Goal: Check status: Check status

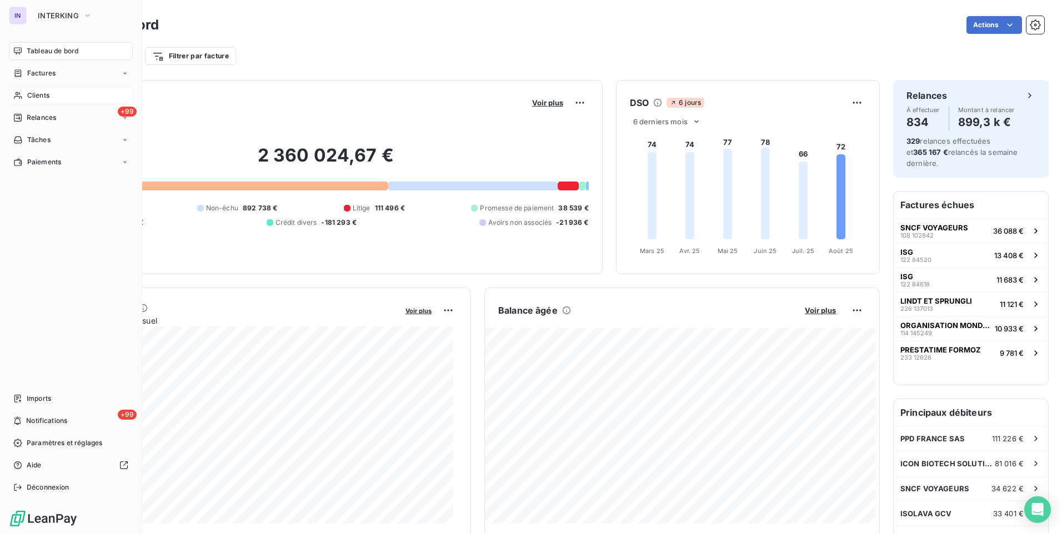
drag, startPoint x: 34, startPoint y: 92, endPoint x: 121, endPoint y: 96, distance: 87.3
click at [34, 92] on span "Clients" at bounding box center [38, 96] width 22 height 10
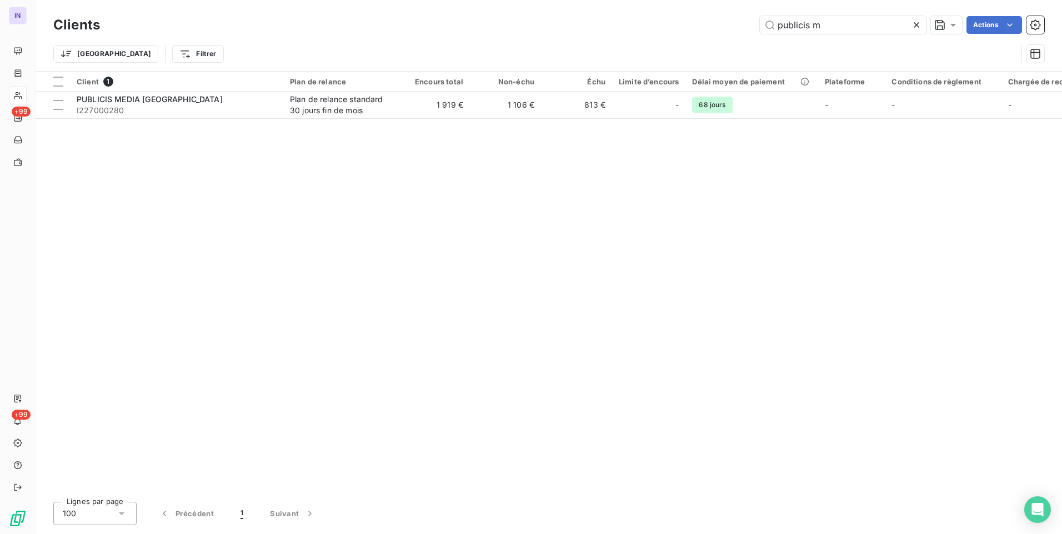
drag, startPoint x: 697, startPoint y: 24, endPoint x: 650, endPoint y: 22, distance: 47.3
click at [651, 23] on div "publicis m Actions" at bounding box center [578, 25] width 931 height 18
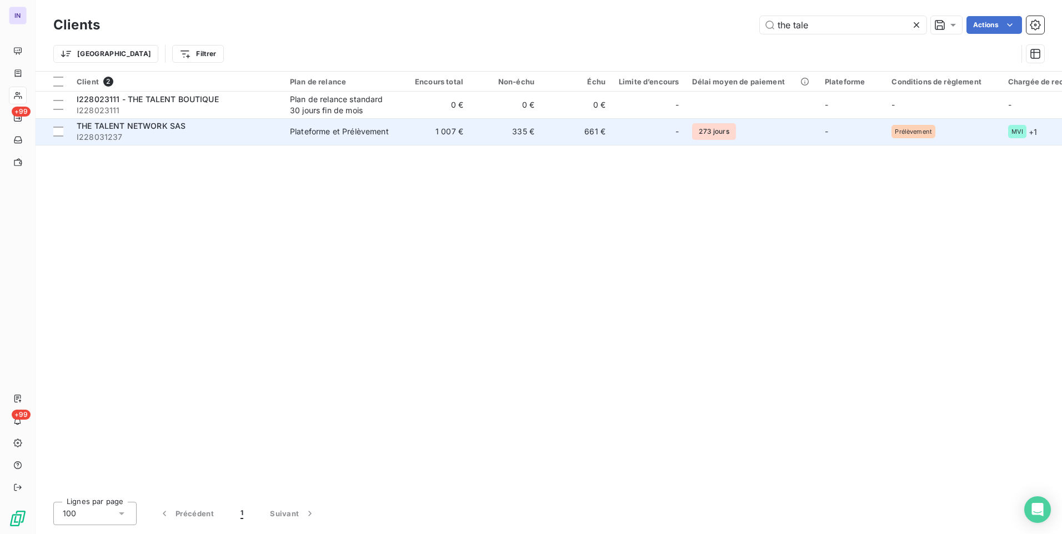
type input "the tale"
click at [189, 134] on span "I228031237" at bounding box center [177, 137] width 200 height 11
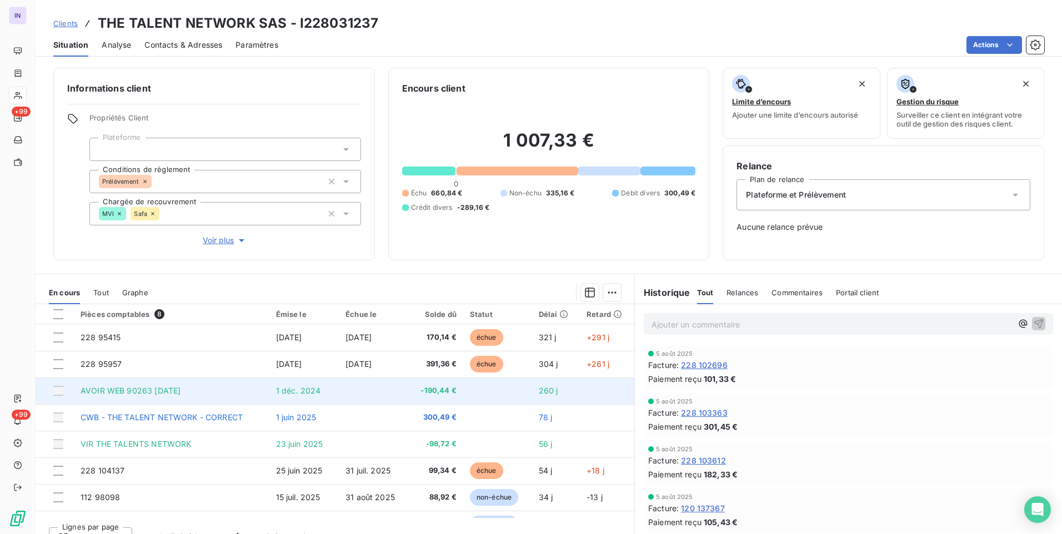
scroll to position [20, 0]
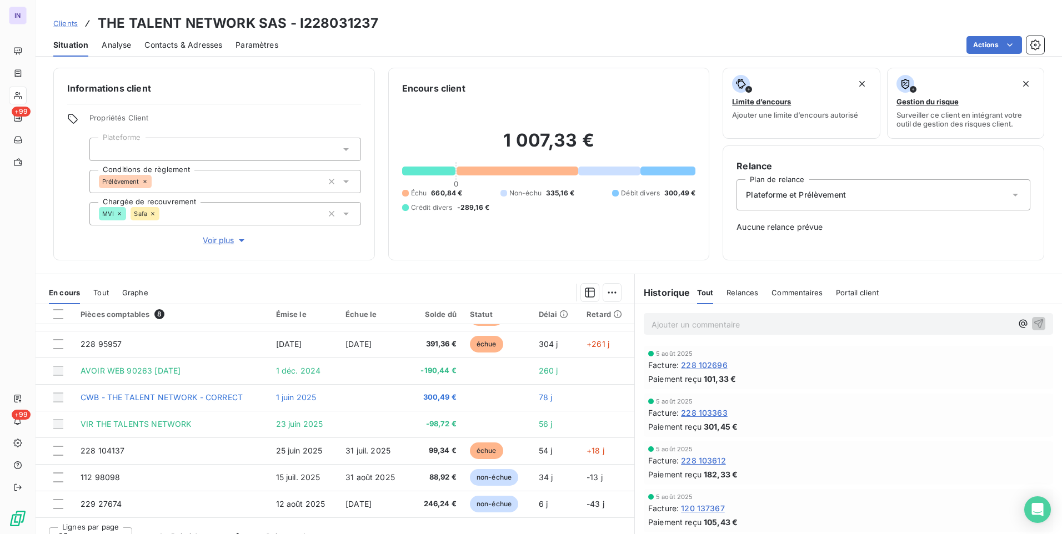
click at [102, 297] on span "Tout" at bounding box center [101, 292] width 16 height 9
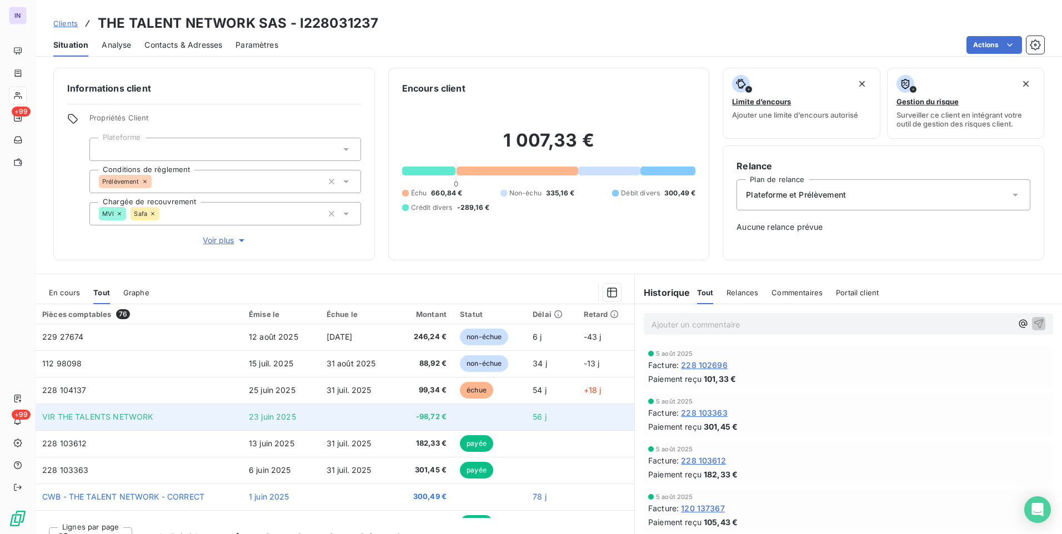
scroll to position [0, 0]
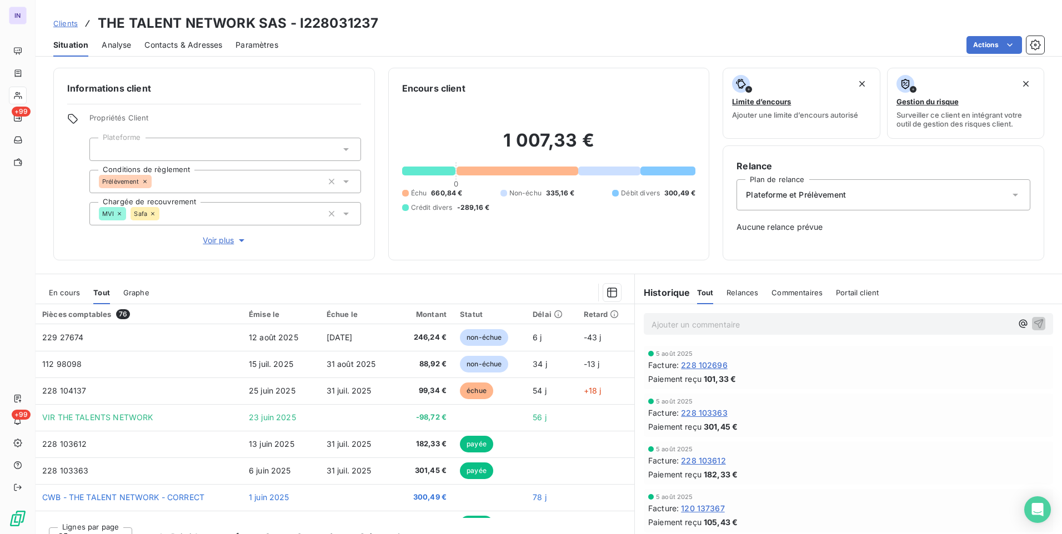
click at [75, 297] on div "En cours" at bounding box center [64, 292] width 31 height 23
